Goal: Obtain resource: Obtain resource

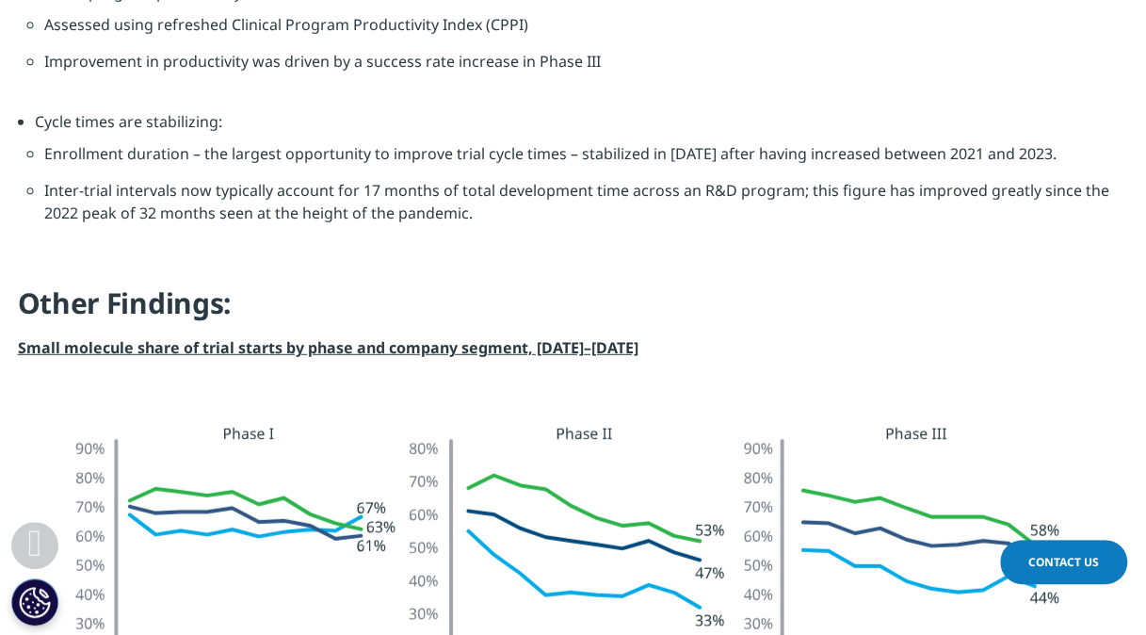
scroll to position [2448, 0]
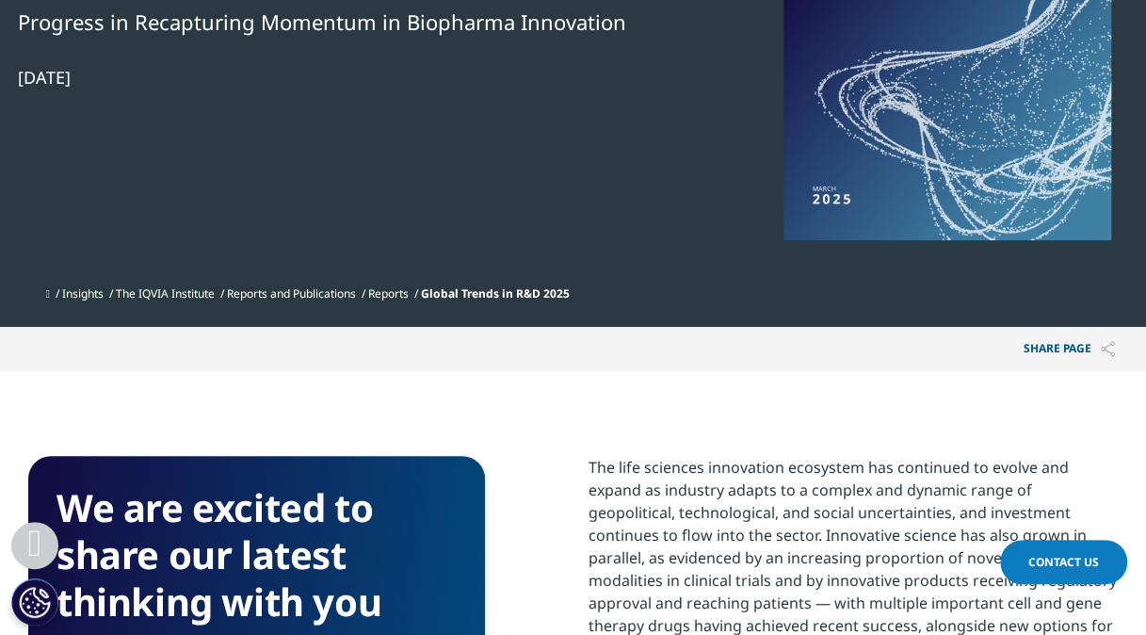
scroll to position [471, 0]
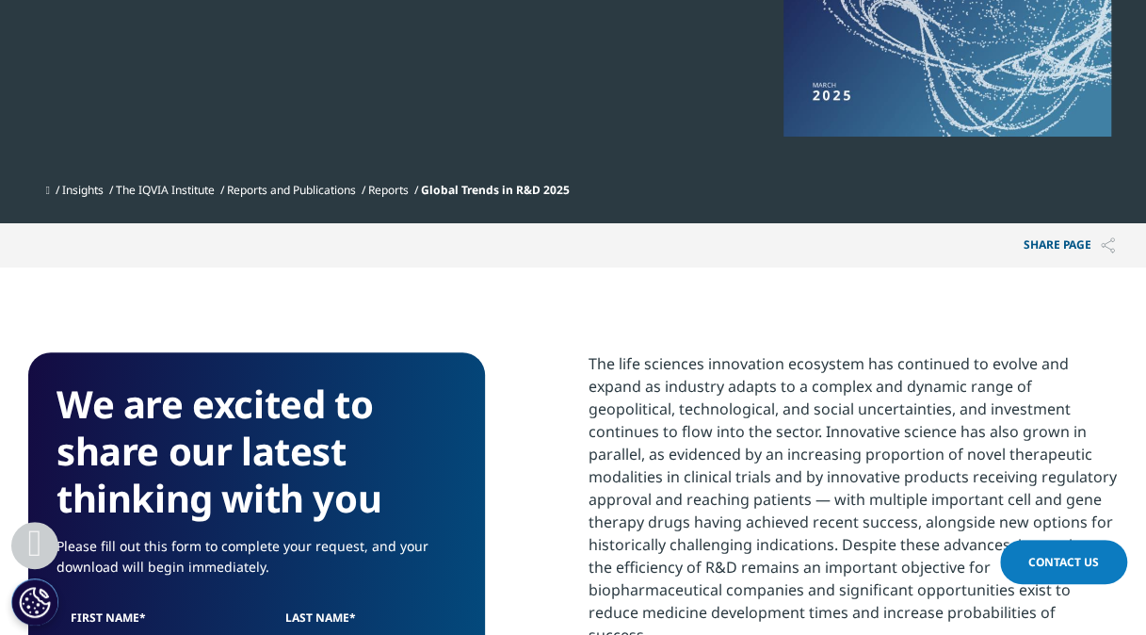
click at [395, 188] on link "Reports" at bounding box center [388, 190] width 40 height 16
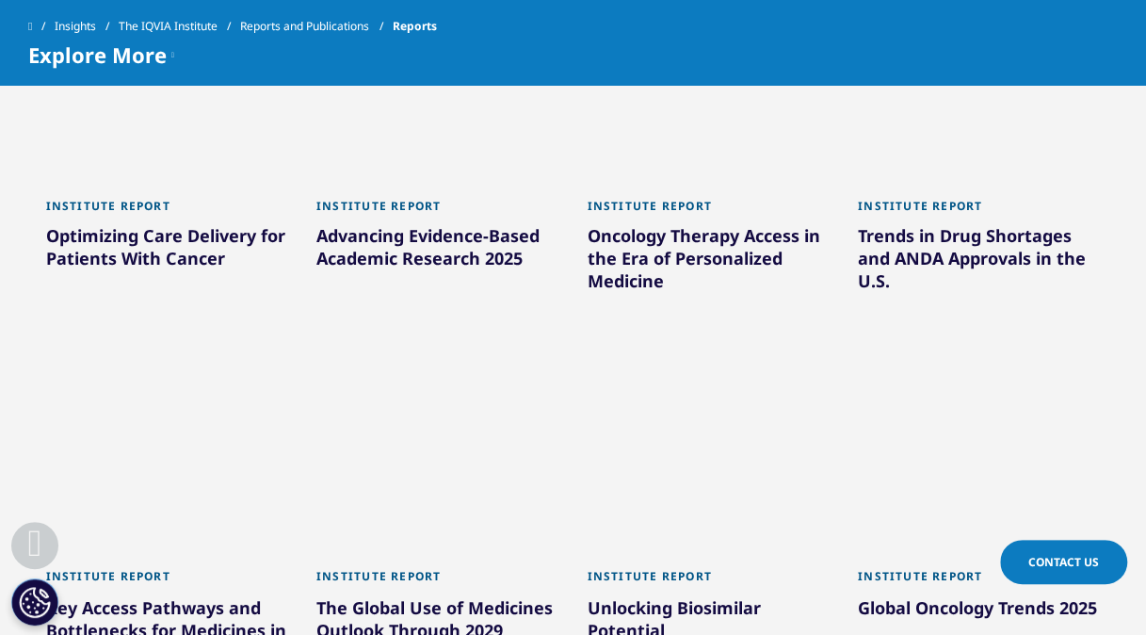
scroll to position [1224, 0]
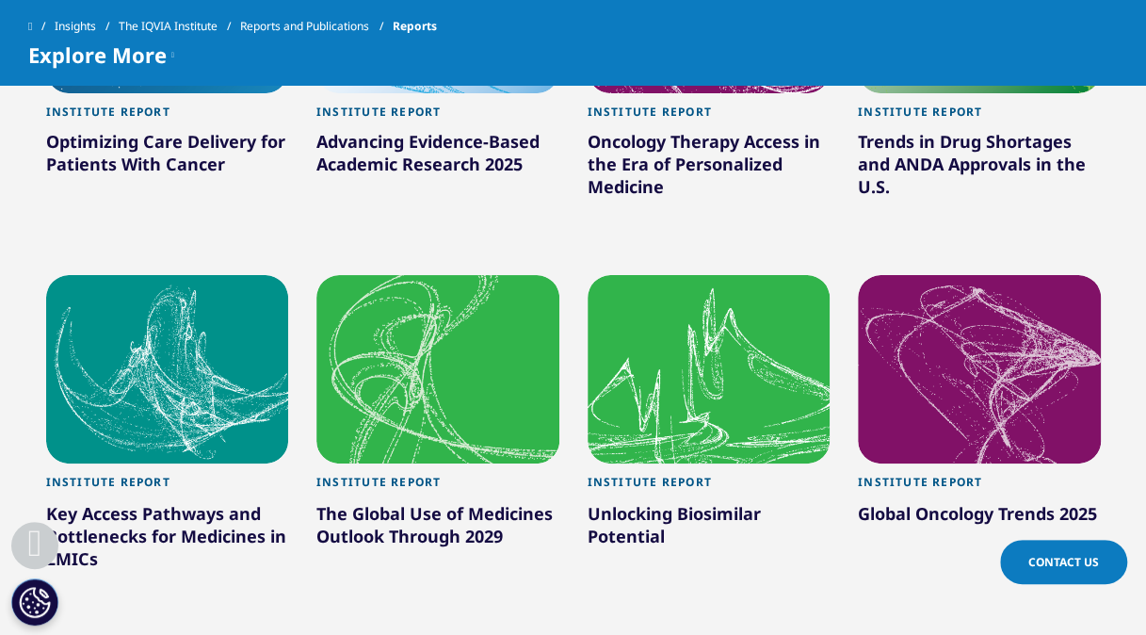
click at [983, 507] on div "Global Oncology Trends 2025" at bounding box center [979, 516] width 243 height 30
click at [1023, 512] on div "Global Oncology Trends 2025" at bounding box center [979, 516] width 243 height 30
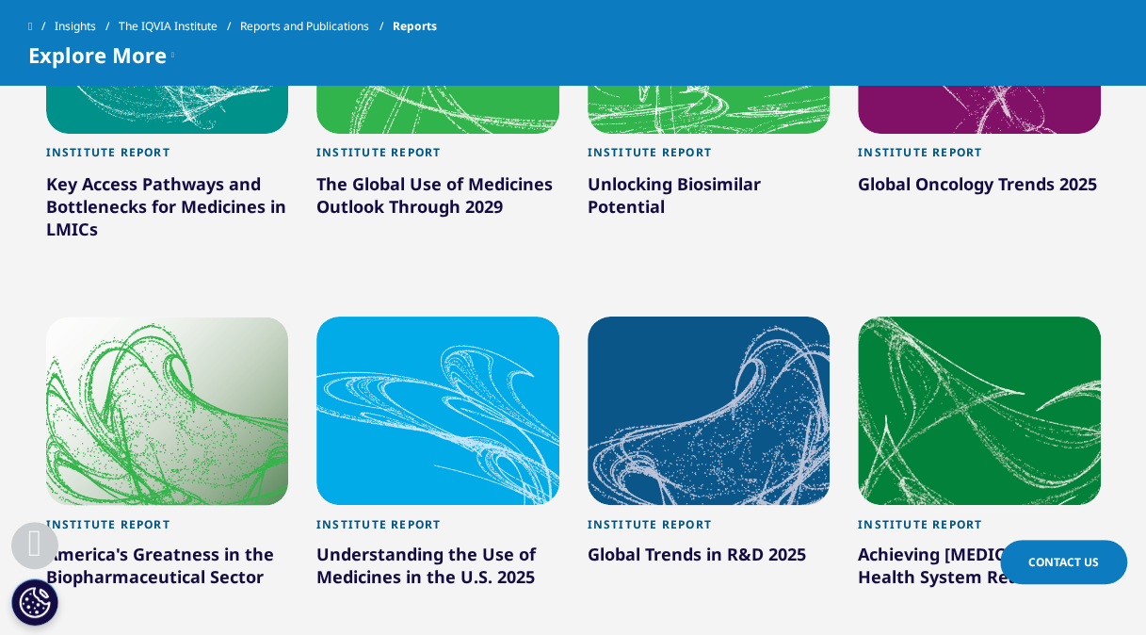
scroll to position [1412, 0]
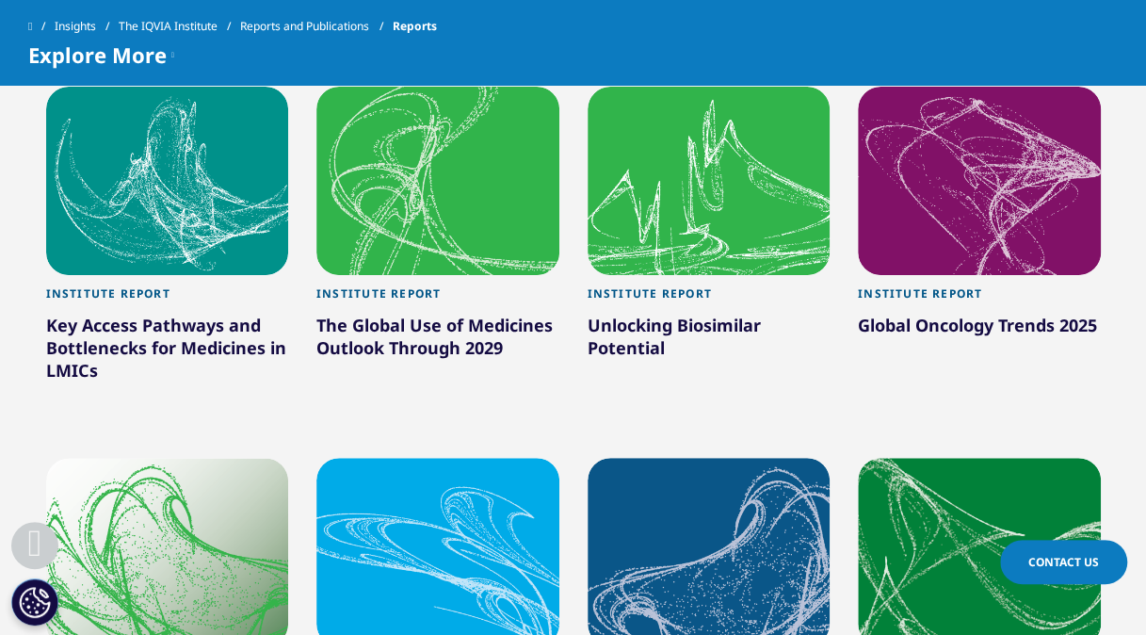
click at [932, 249] on div at bounding box center [979, 181] width 243 height 188
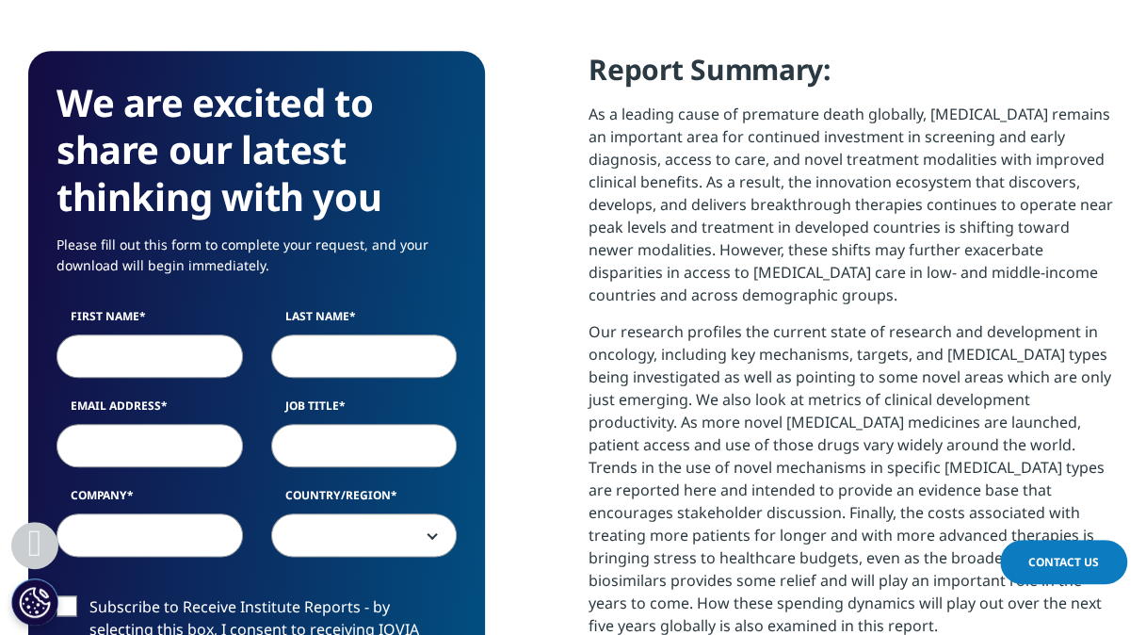
scroll to position [753, 0]
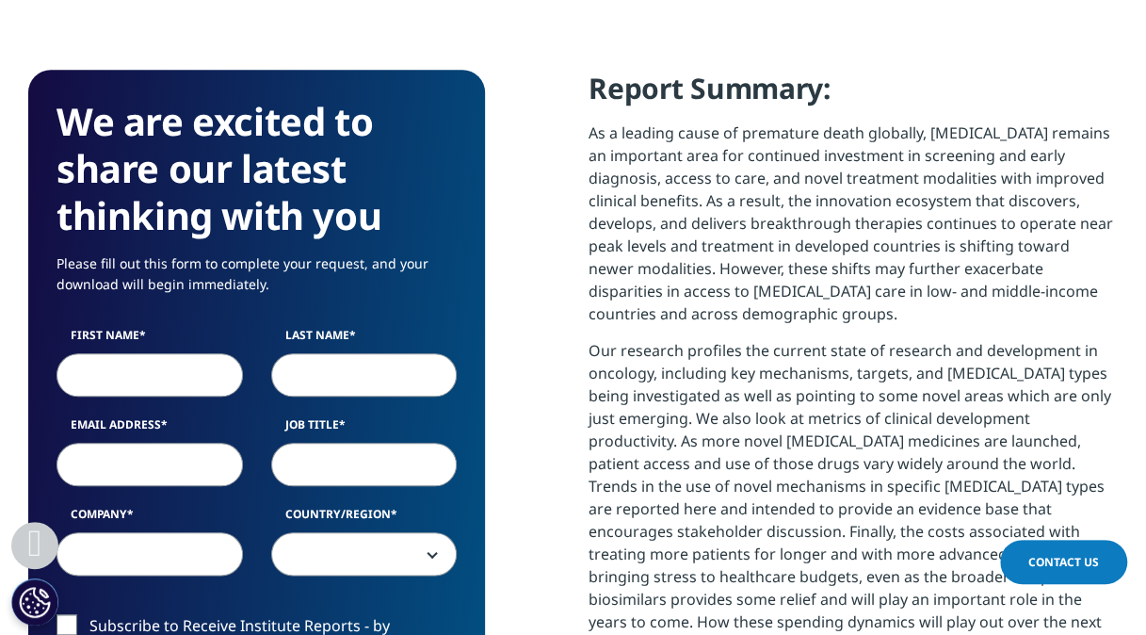
click at [168, 374] on input "First Name" at bounding box center [149, 374] width 186 height 43
type input "Anne M"
type input "Acs"
type input "ACS_ANNIE@LILLY.COM"
type input "Eli Lilly & Co"
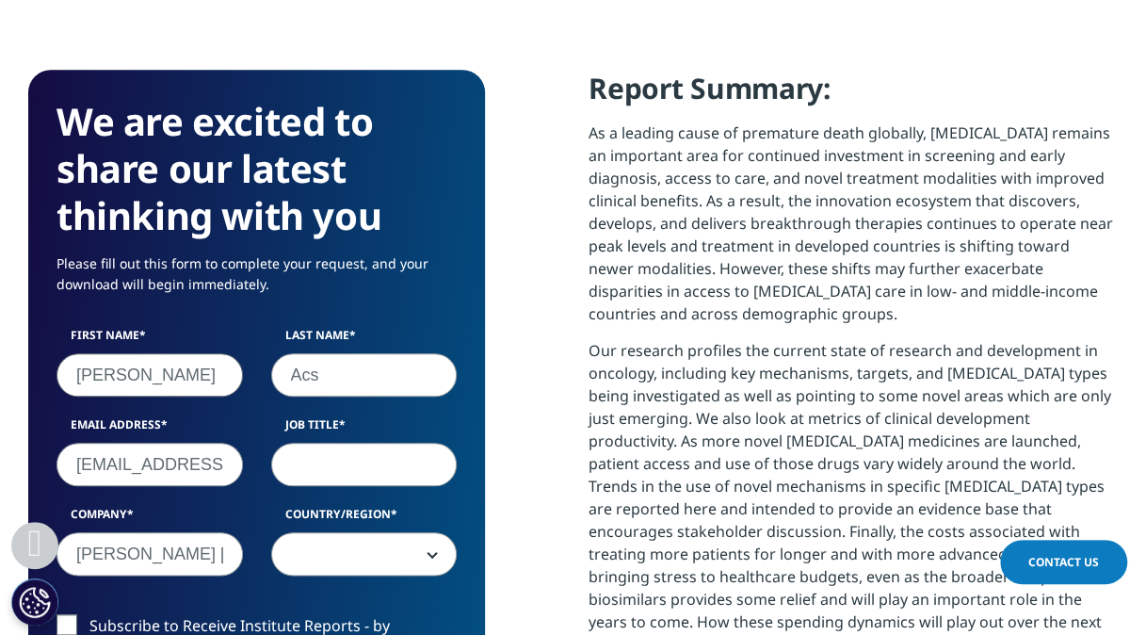
select select "[GEOGRAPHIC_DATA]"
click at [406, 450] on input "Job Title" at bounding box center [364, 464] width 186 height 43
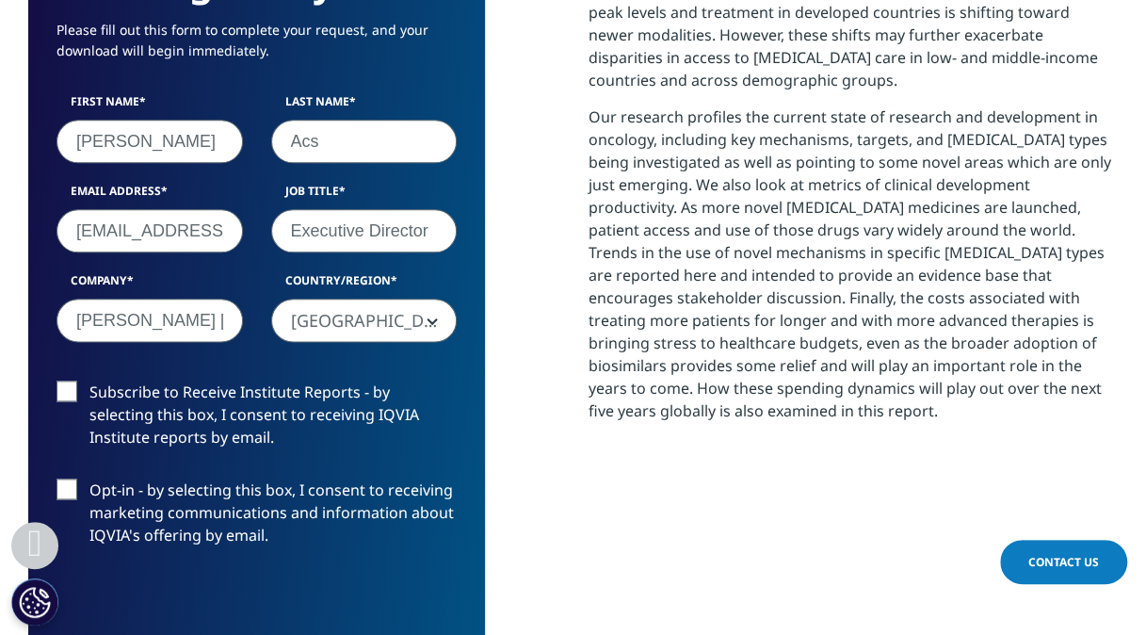
scroll to position [1036, 0]
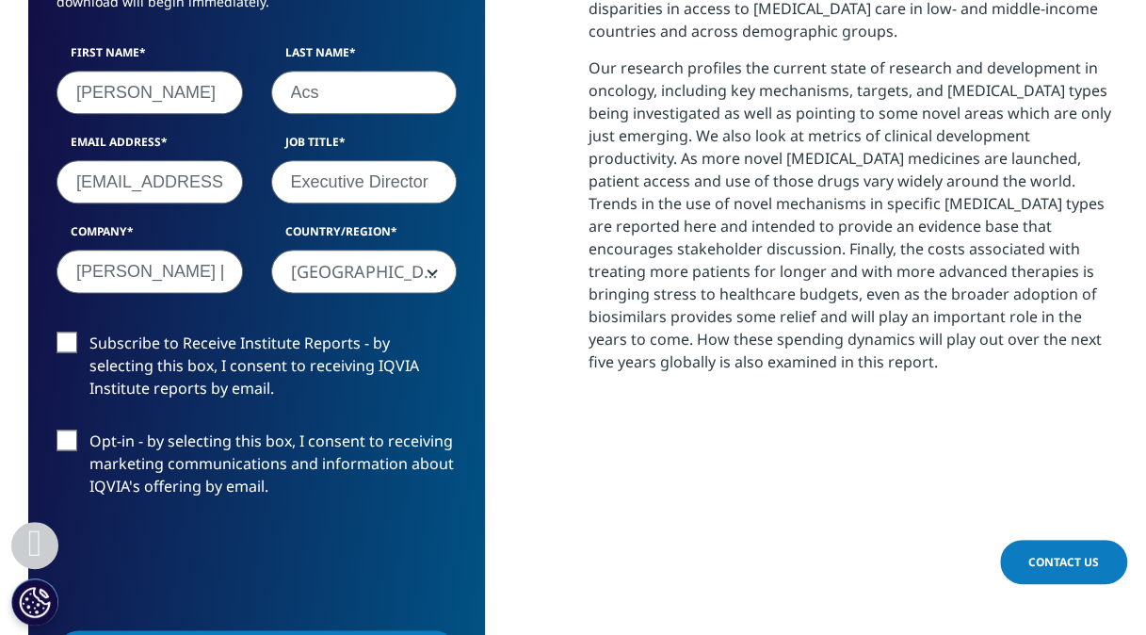
type input "Executive Director"
click at [73, 342] on label "Subscribe to Receive Institute Reports - by selecting this box, I consent to re…" at bounding box center [256, 370] width 400 height 78
click at [89, 331] on input "Subscribe to Receive Institute Reports - by selecting this box, I consent to re…" at bounding box center [89, 331] width 0 height 0
click at [73, 439] on label "Opt-in - by selecting this box, I consent to receiving marketing communications…" at bounding box center [256, 468] width 400 height 78
click at [89, 429] on input "Opt-in - by selecting this box, I consent to receiving marketing communications…" at bounding box center [89, 429] width 0 height 0
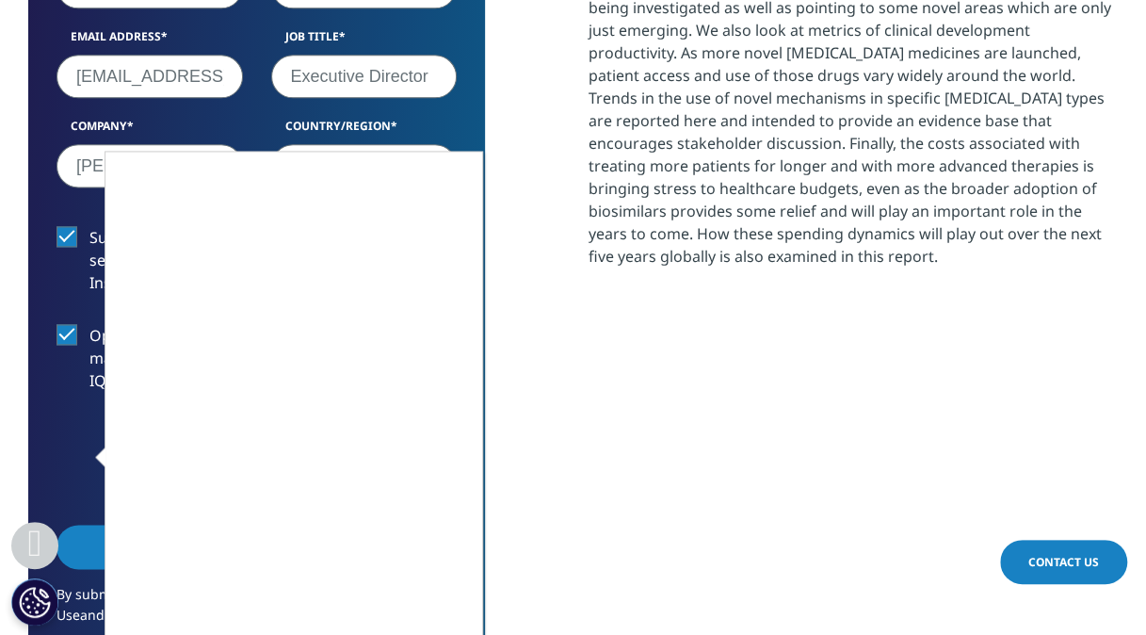
scroll to position [1224, 0]
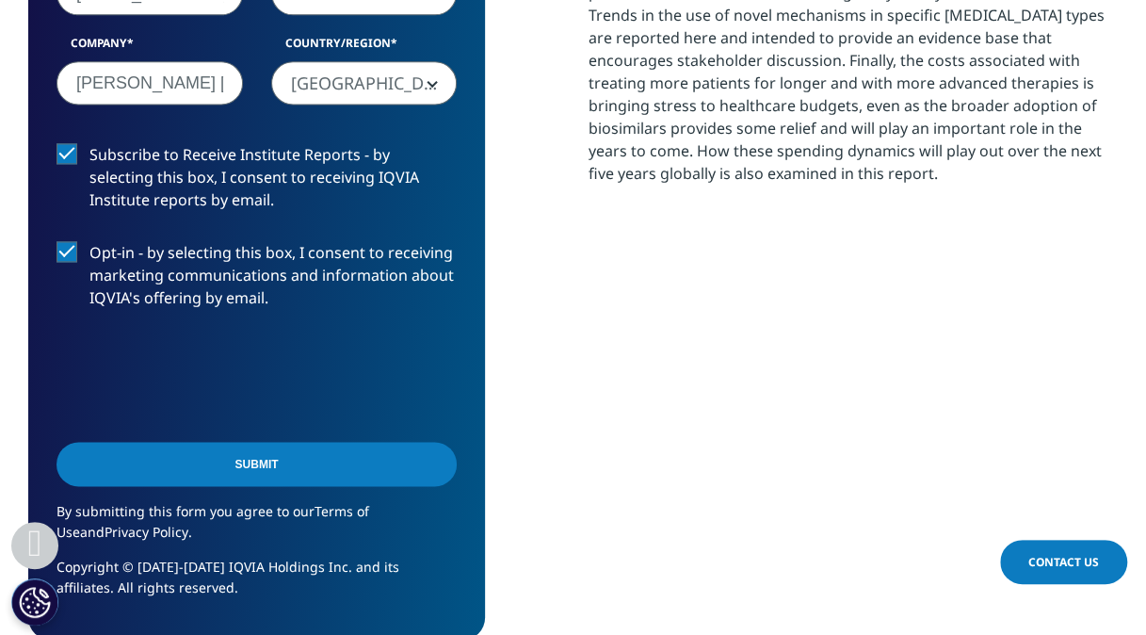
click at [377, 468] on input "Submit" at bounding box center [256, 464] width 400 height 44
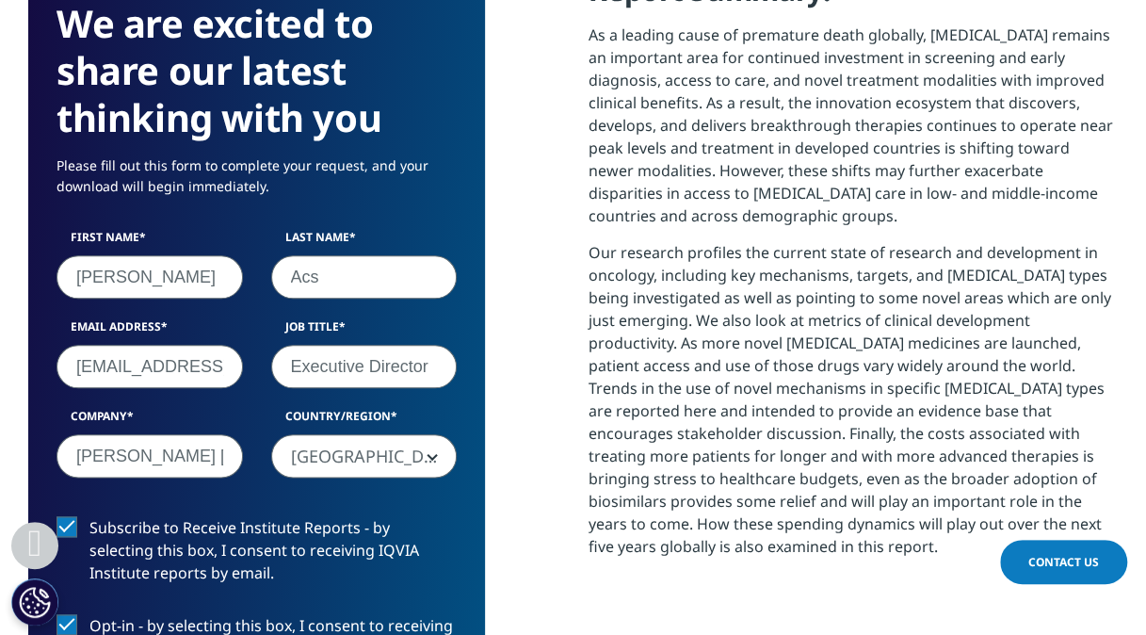
scroll to position [576, 1088]
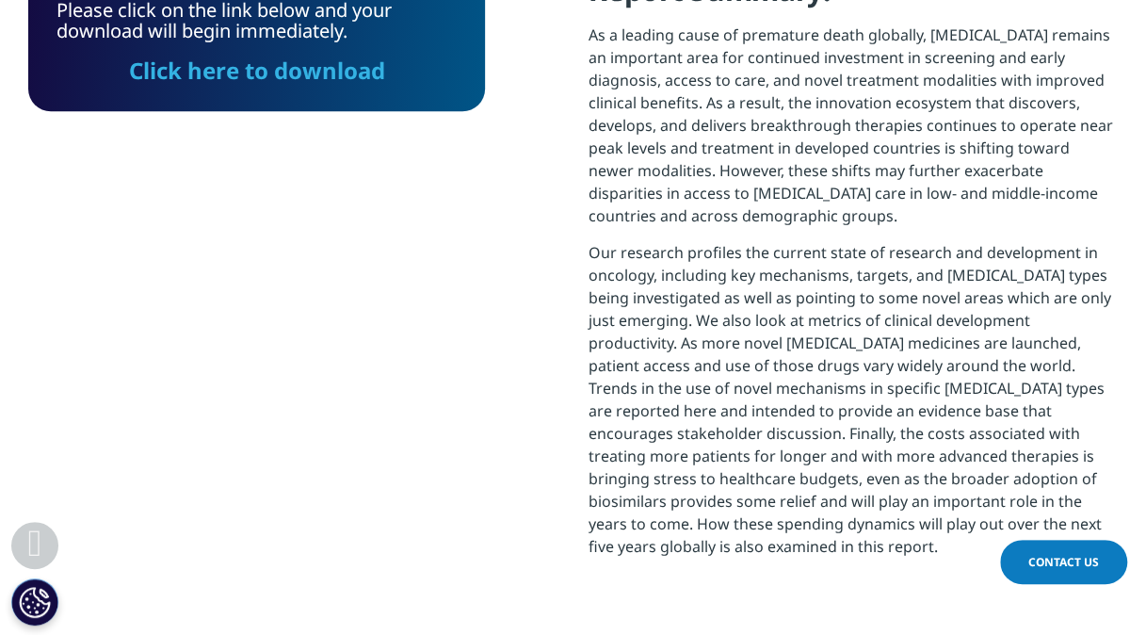
click at [364, 69] on link "Click here to download" at bounding box center [257, 70] width 256 height 31
